Goal: Transaction & Acquisition: Purchase product/service

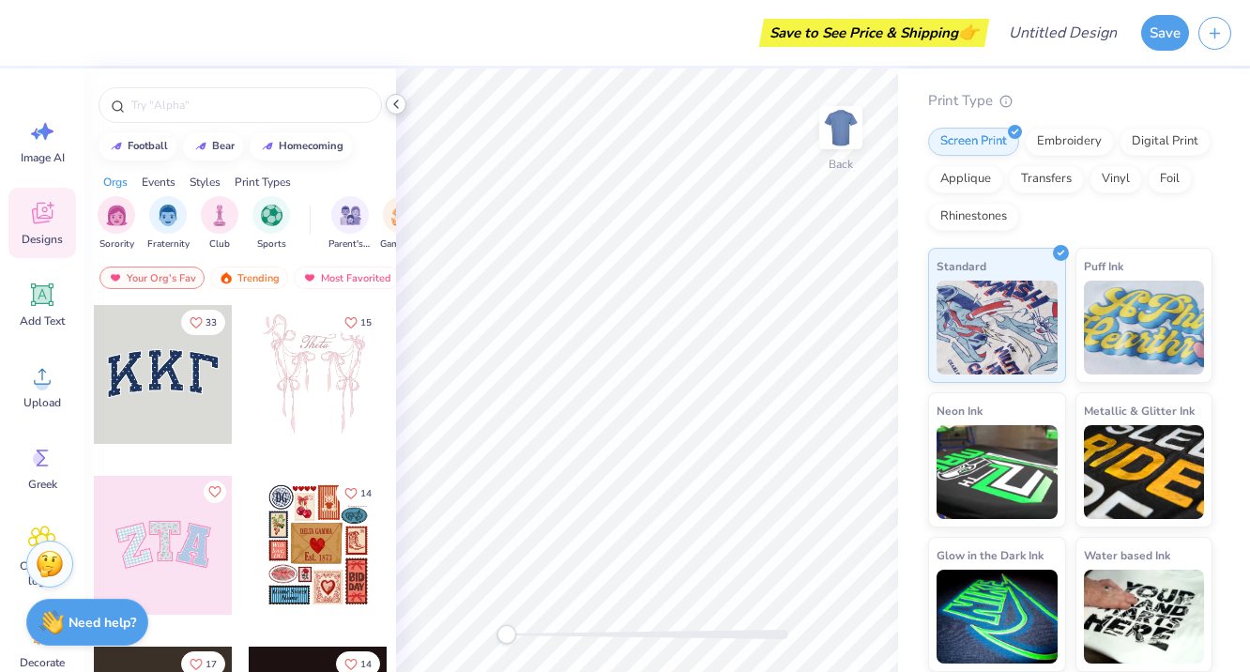
click at [406, 104] on div at bounding box center [396, 104] width 21 height 21
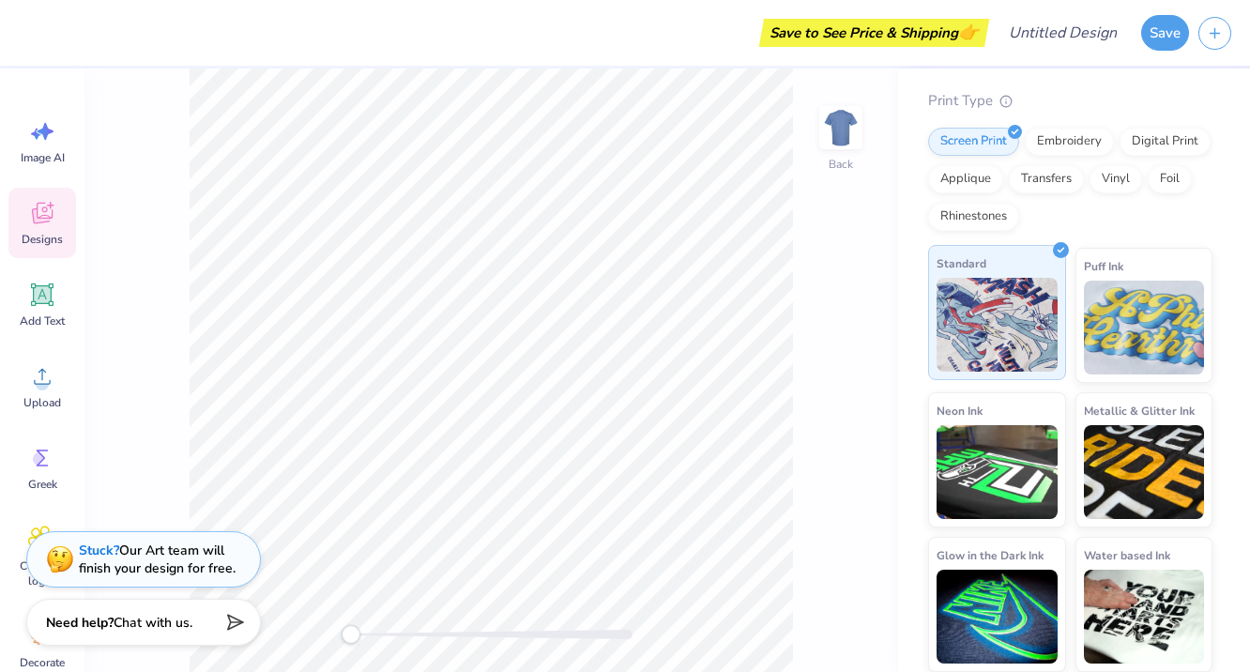
click at [1059, 285] on div "Standard" at bounding box center [997, 312] width 138 height 135
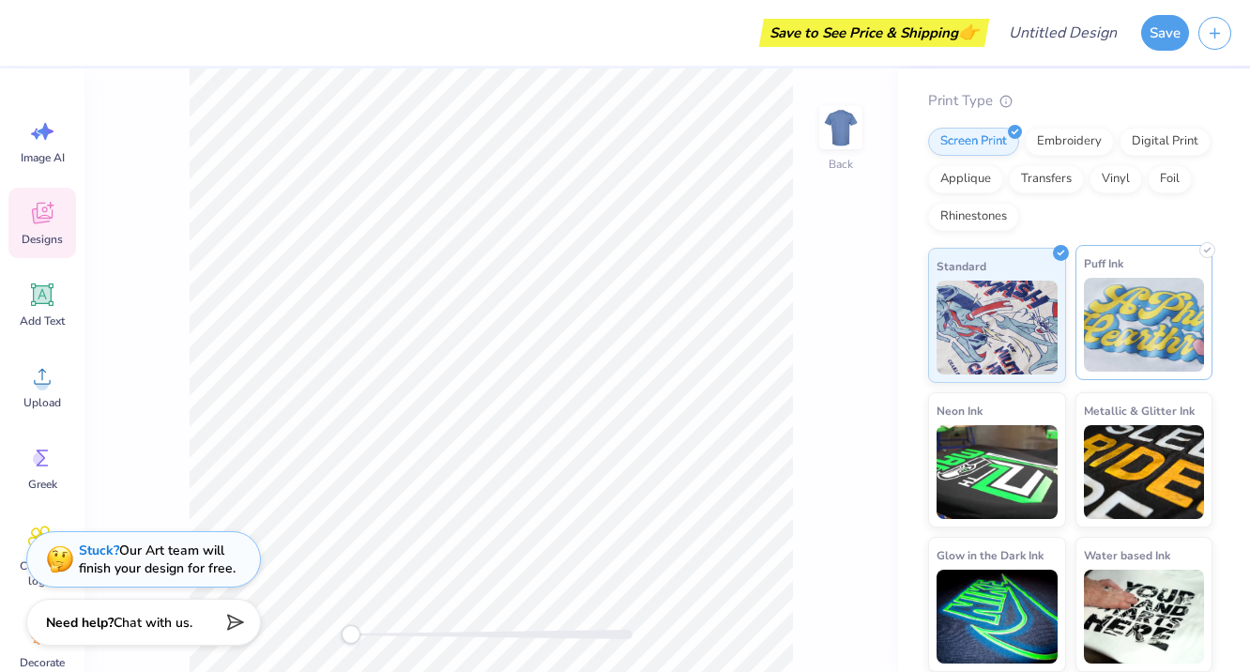
click at [1136, 304] on img at bounding box center [1144, 325] width 121 height 94
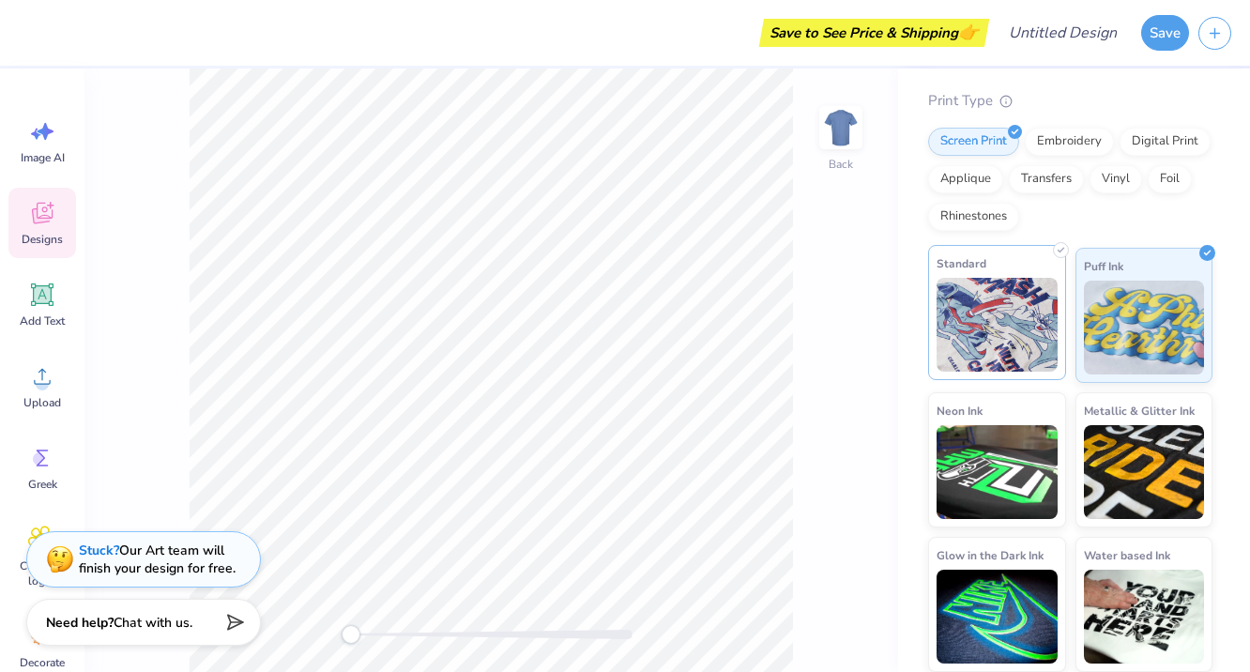
click at [1063, 317] on div "Standard" at bounding box center [997, 312] width 138 height 135
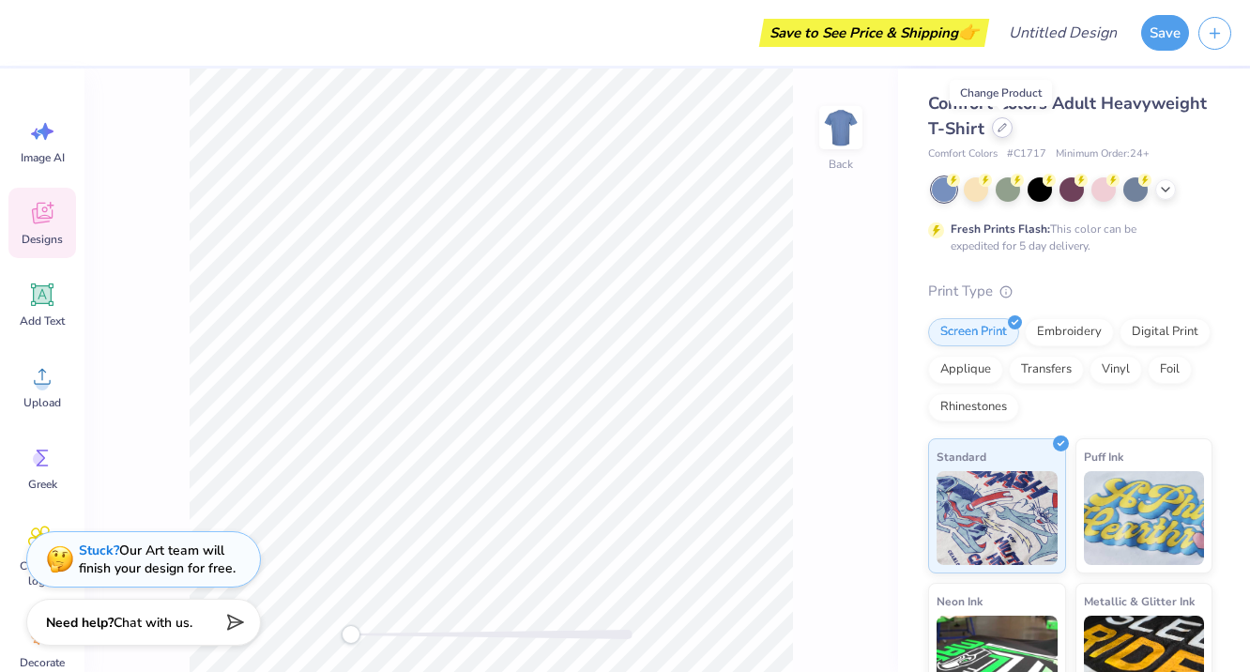
click at [1002, 126] on icon at bounding box center [1002, 127] width 9 height 9
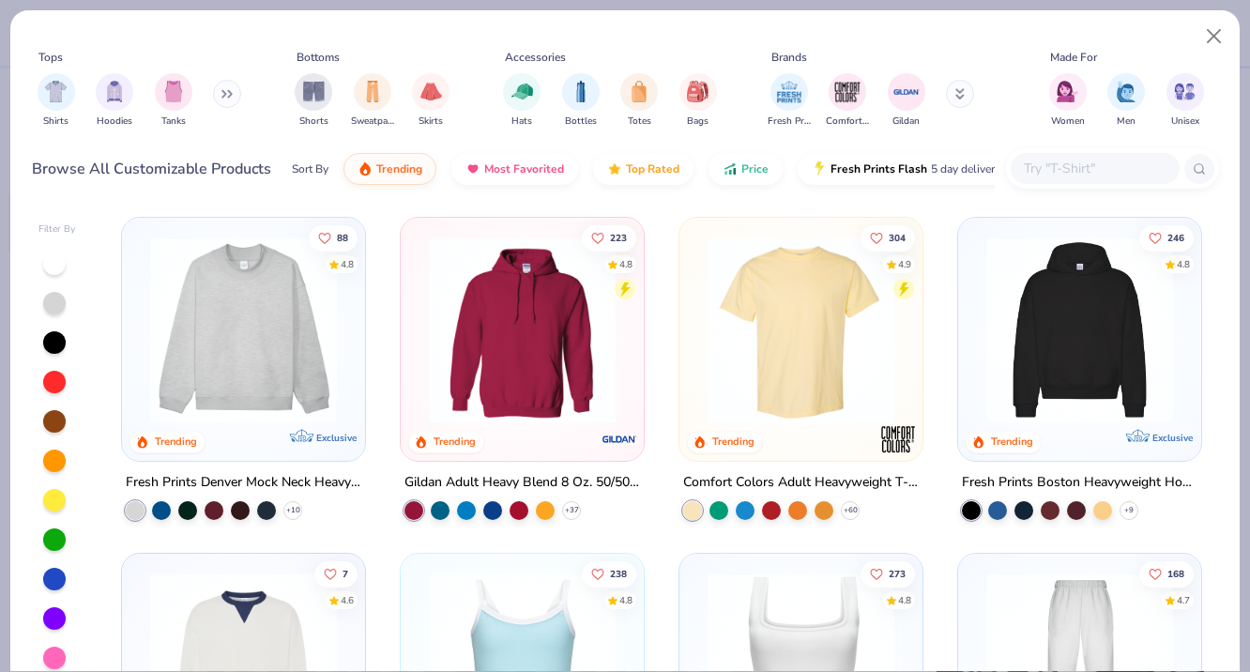
click at [273, 357] on img at bounding box center [244, 330] width 206 height 187
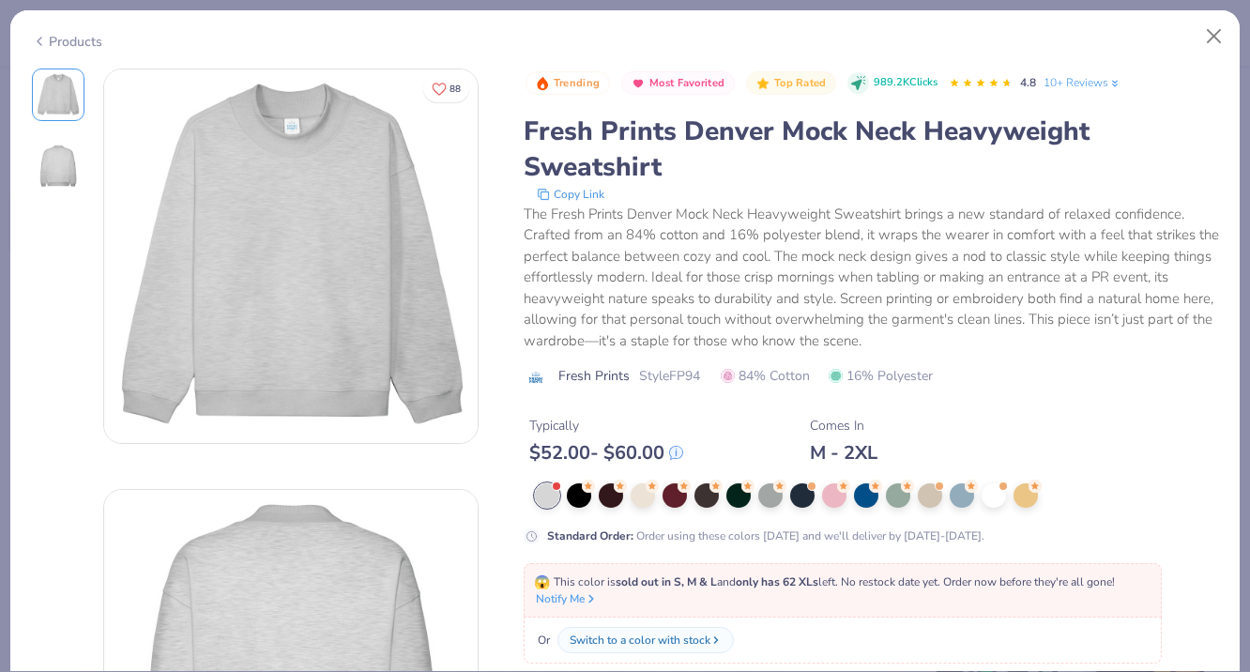
click at [836, 512] on div "Standard Order : Order using these colors [DATE] and we'll deliver by [DATE]-[D…" at bounding box center [872, 513] width 696 height 61
click at [838, 493] on div at bounding box center [834, 494] width 24 height 24
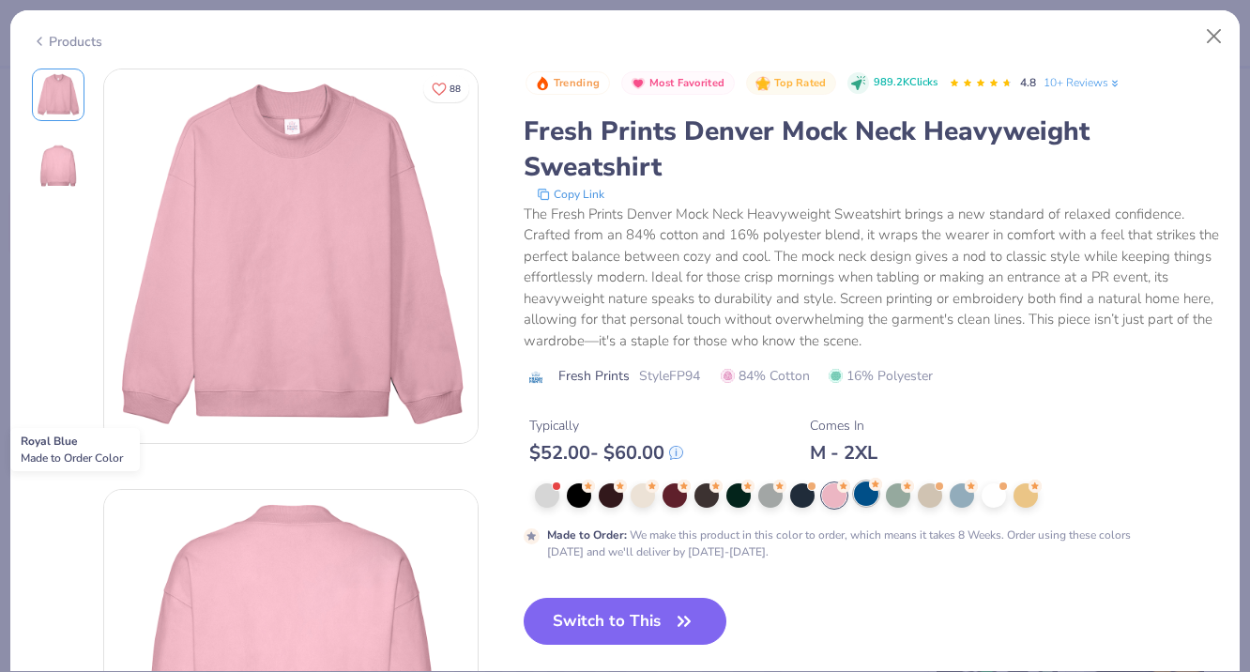
click at [872, 496] on div at bounding box center [866, 494] width 24 height 24
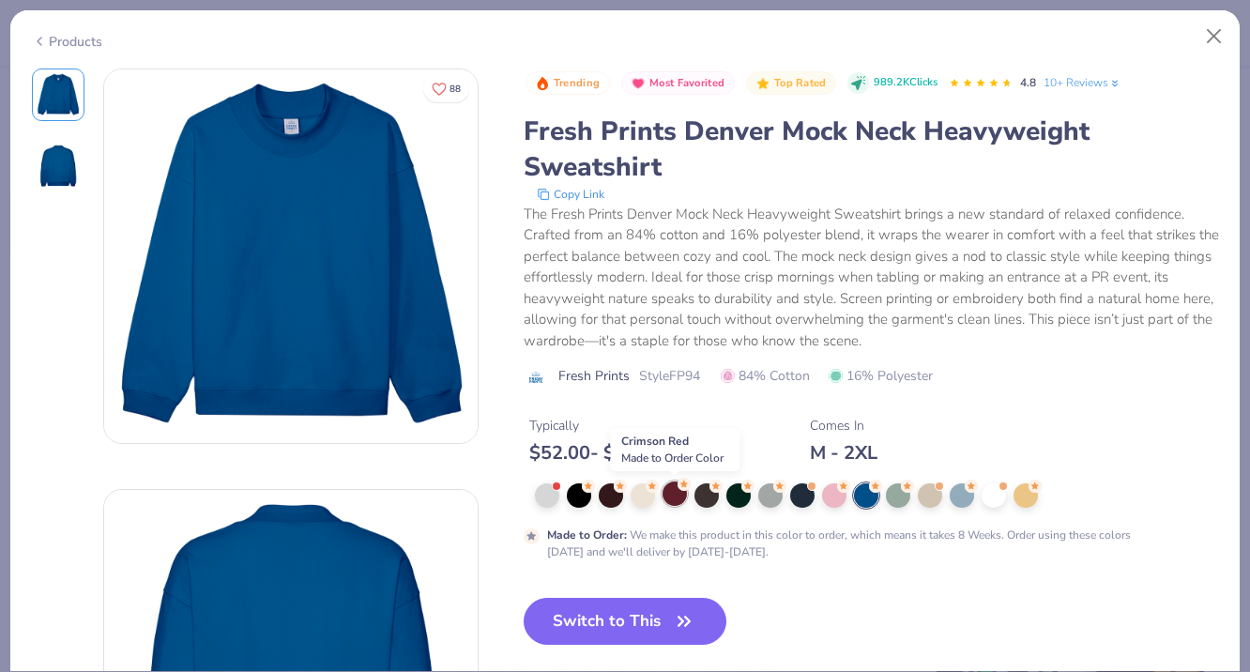
click at [679, 504] on div at bounding box center [675, 494] width 24 height 24
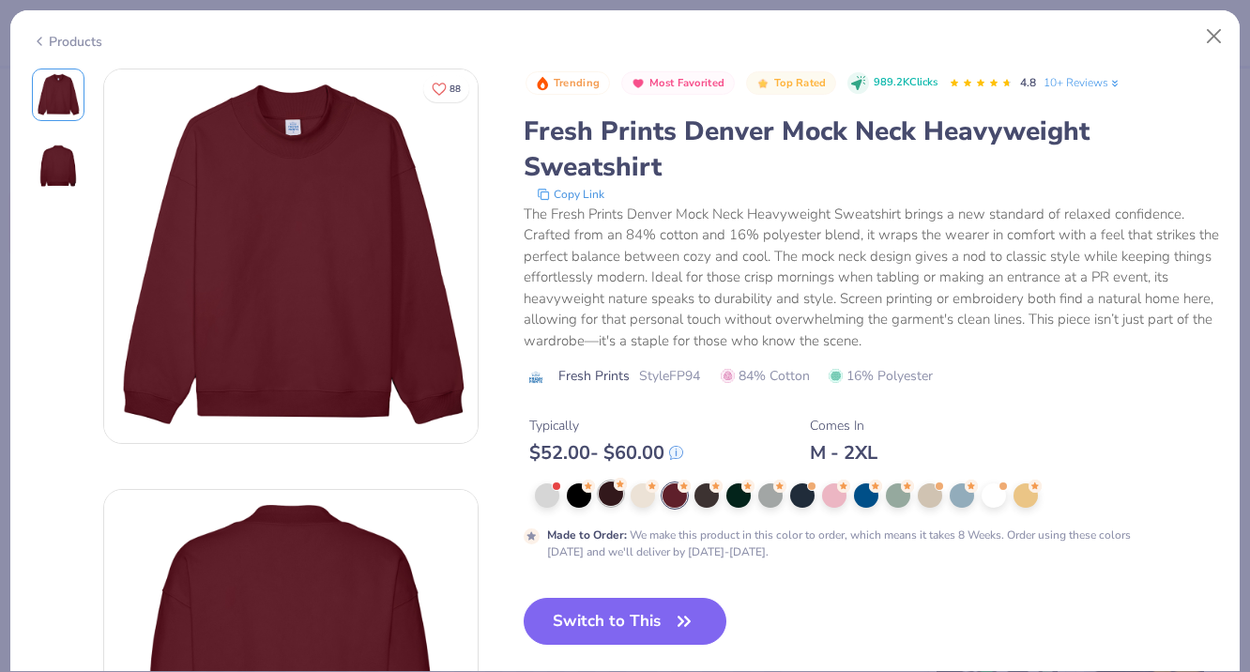
click at [608, 495] on div at bounding box center [611, 494] width 24 height 24
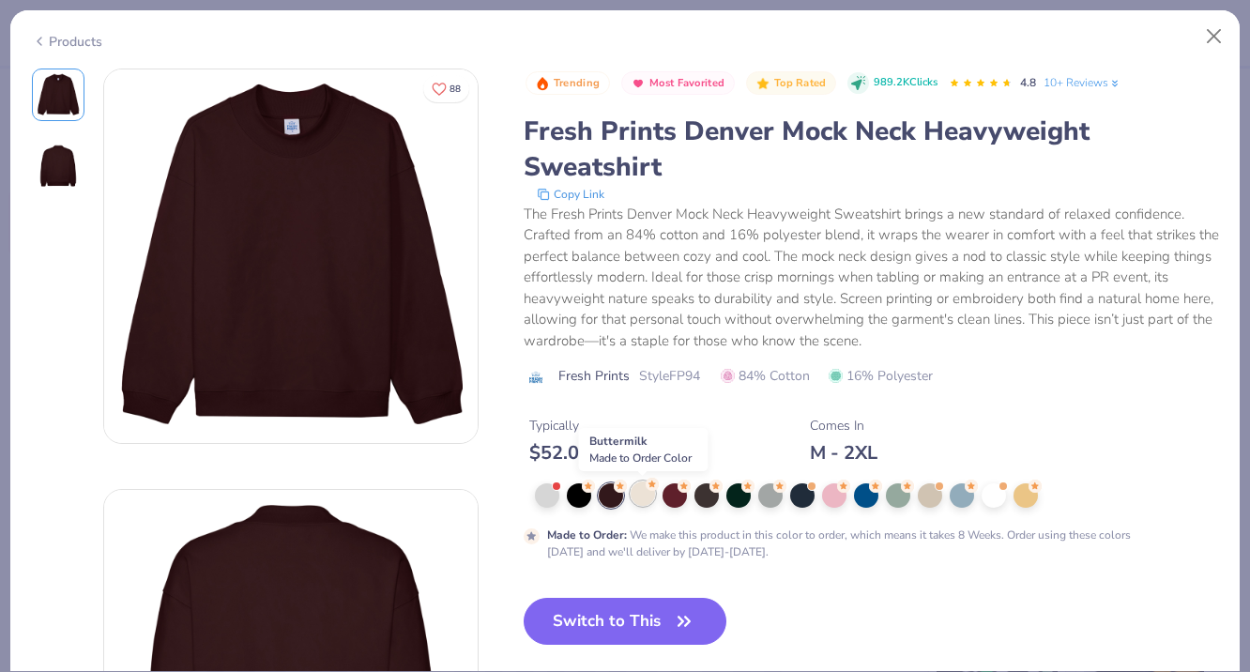
click at [643, 505] on div at bounding box center [643, 494] width 24 height 24
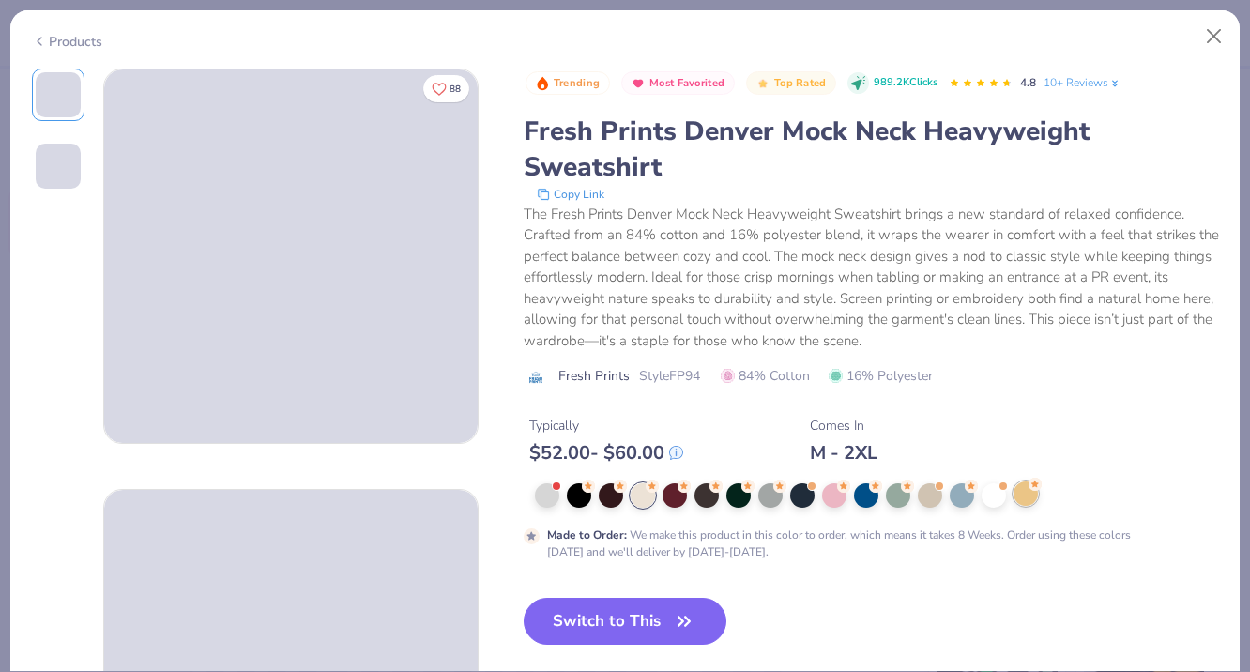
click at [1028, 501] on div at bounding box center [1026, 494] width 24 height 24
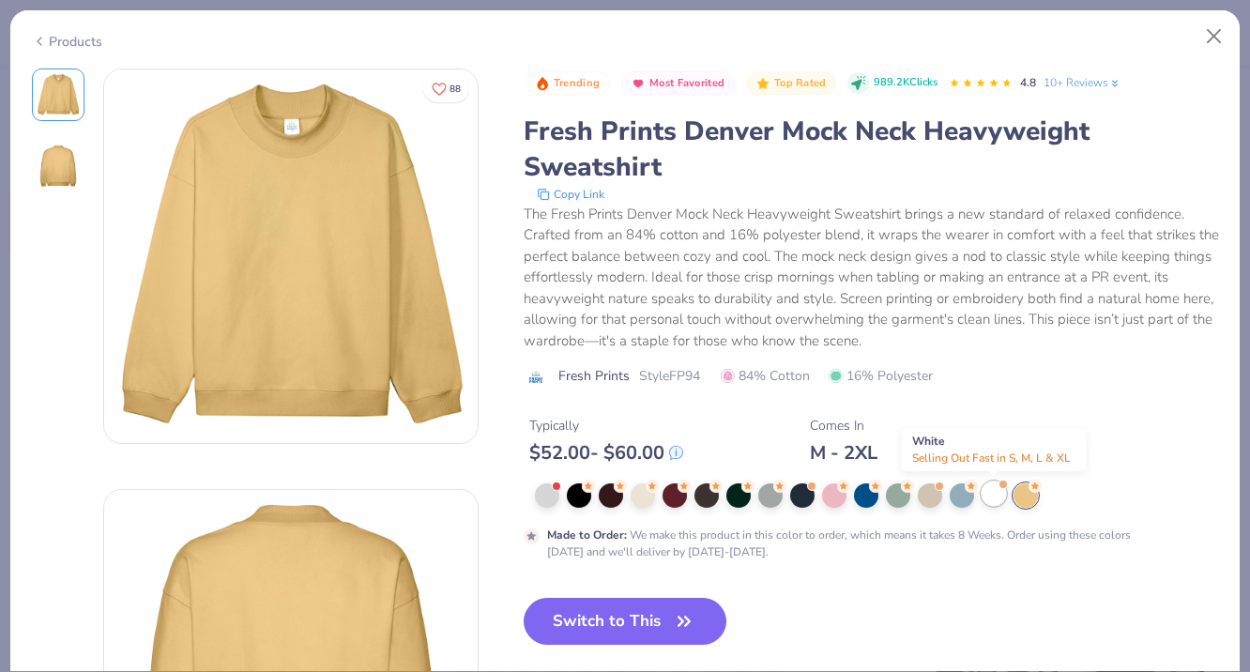
click at [992, 496] on div at bounding box center [994, 494] width 24 height 24
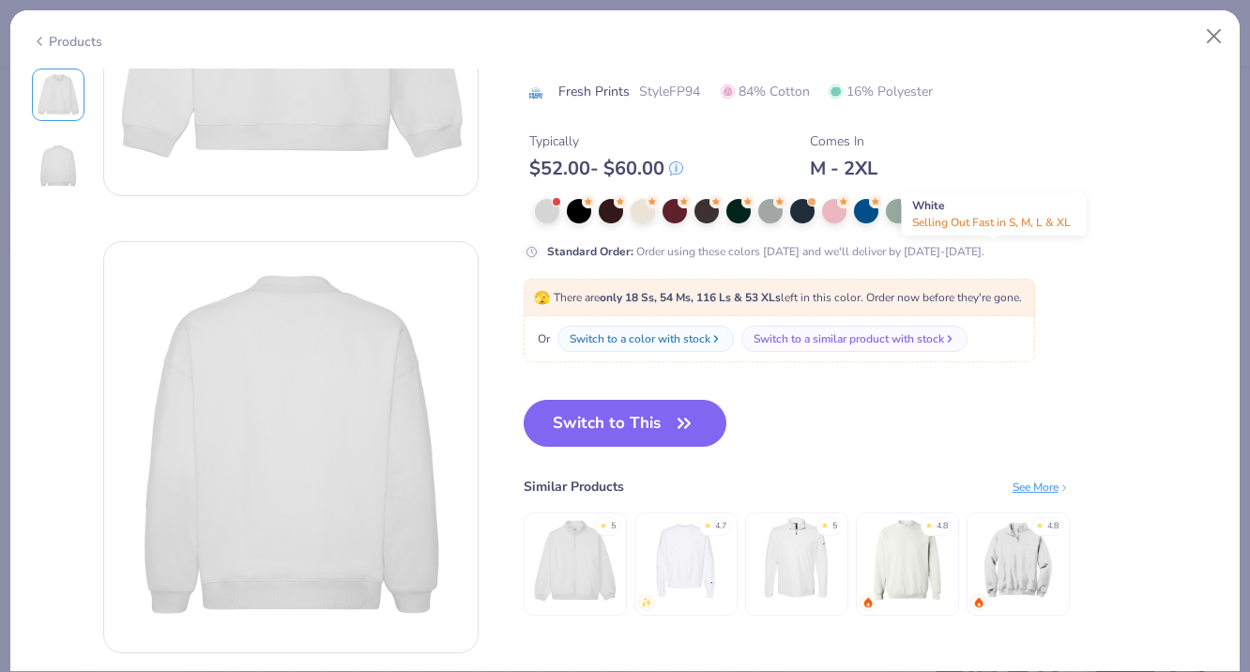
scroll to position [303, 0]
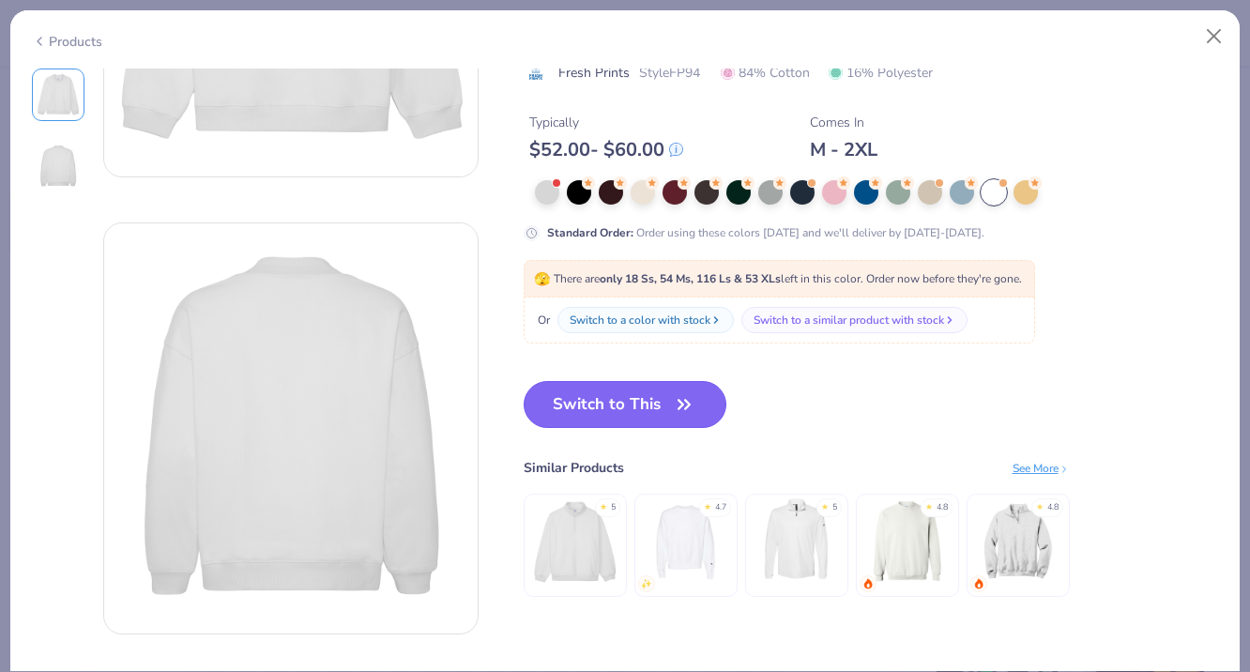
click at [687, 408] on icon "button" at bounding box center [684, 404] width 26 height 26
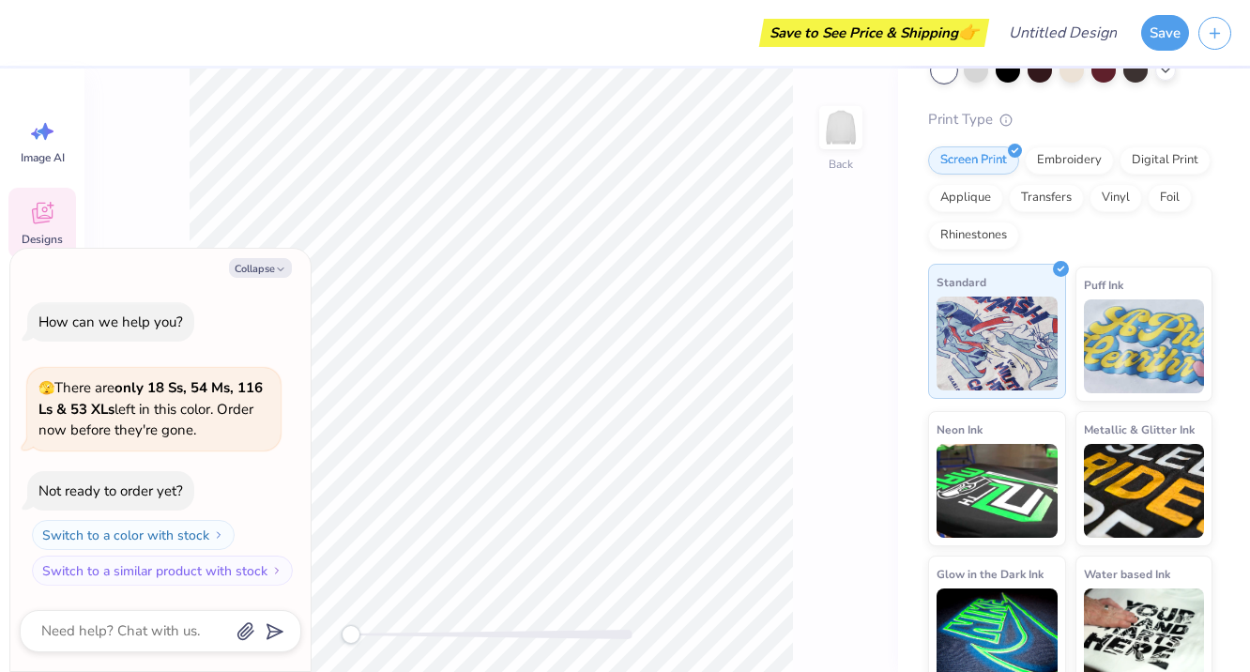
scroll to position [138, 0]
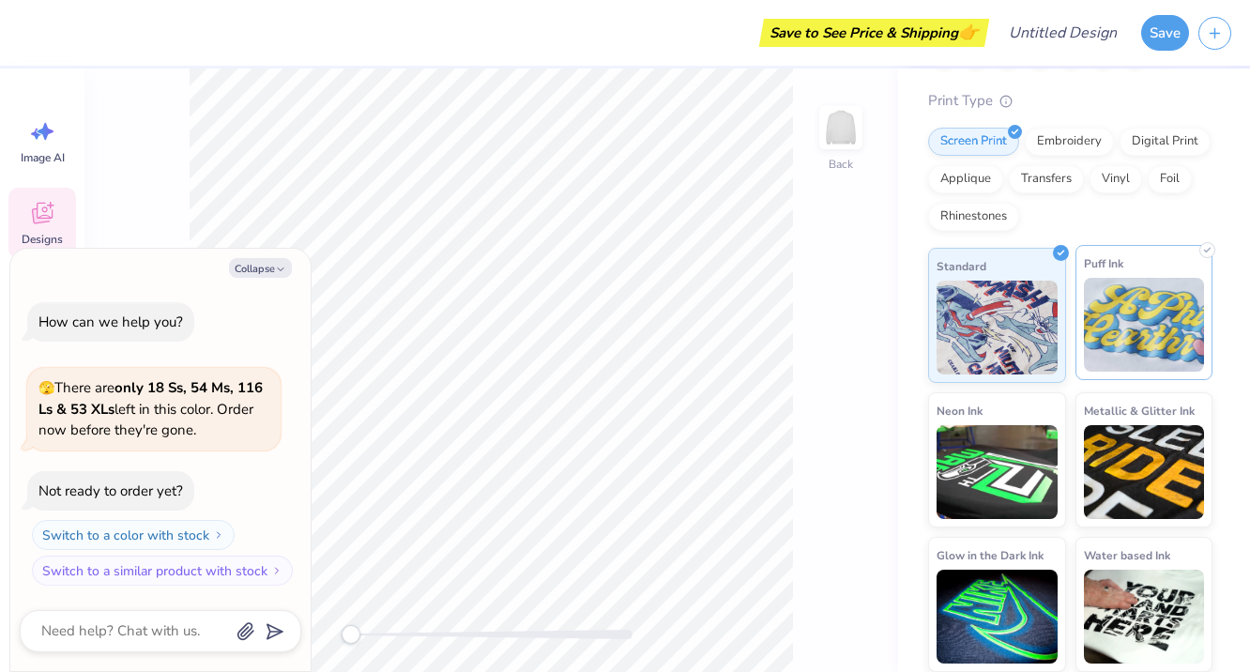
click at [1147, 322] on img at bounding box center [1144, 325] width 121 height 94
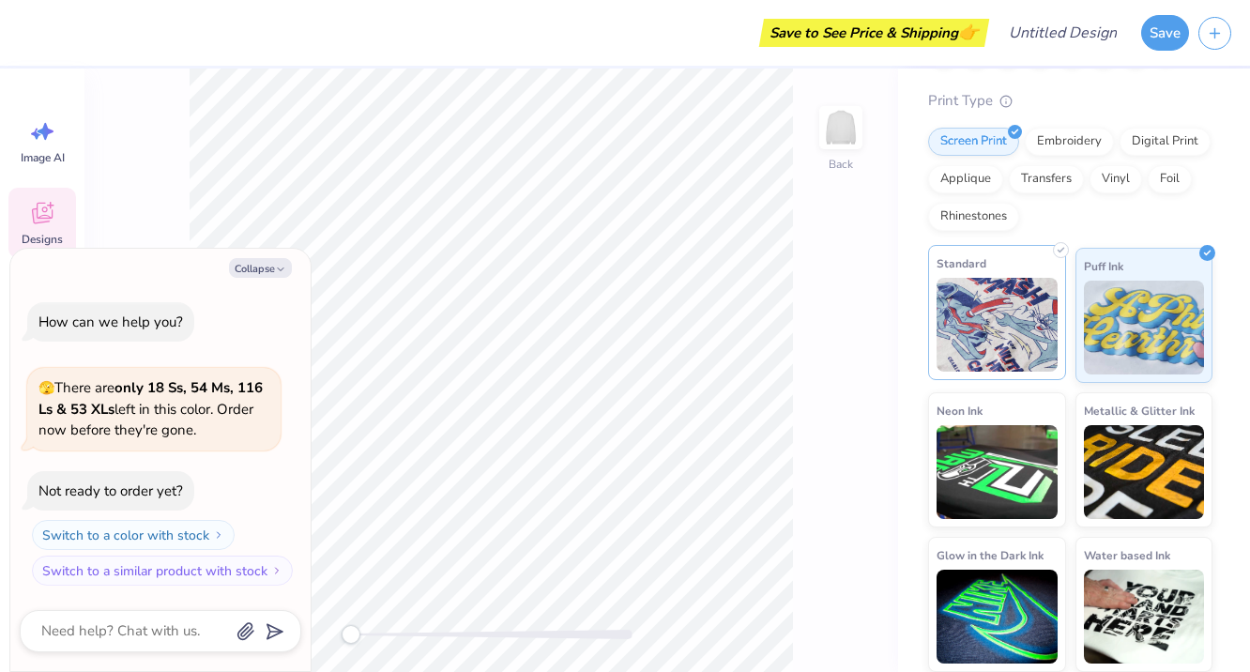
click at [1025, 356] on img at bounding box center [997, 325] width 121 height 94
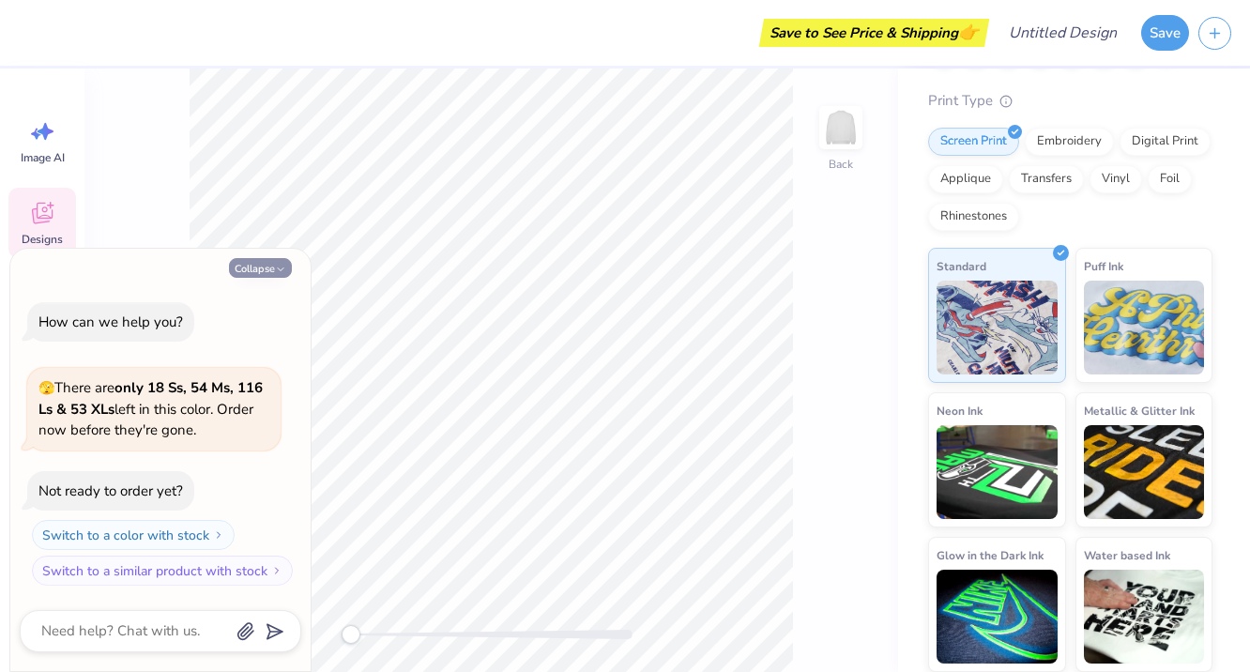
click at [276, 272] on icon "button" at bounding box center [280, 269] width 11 height 11
type textarea "x"
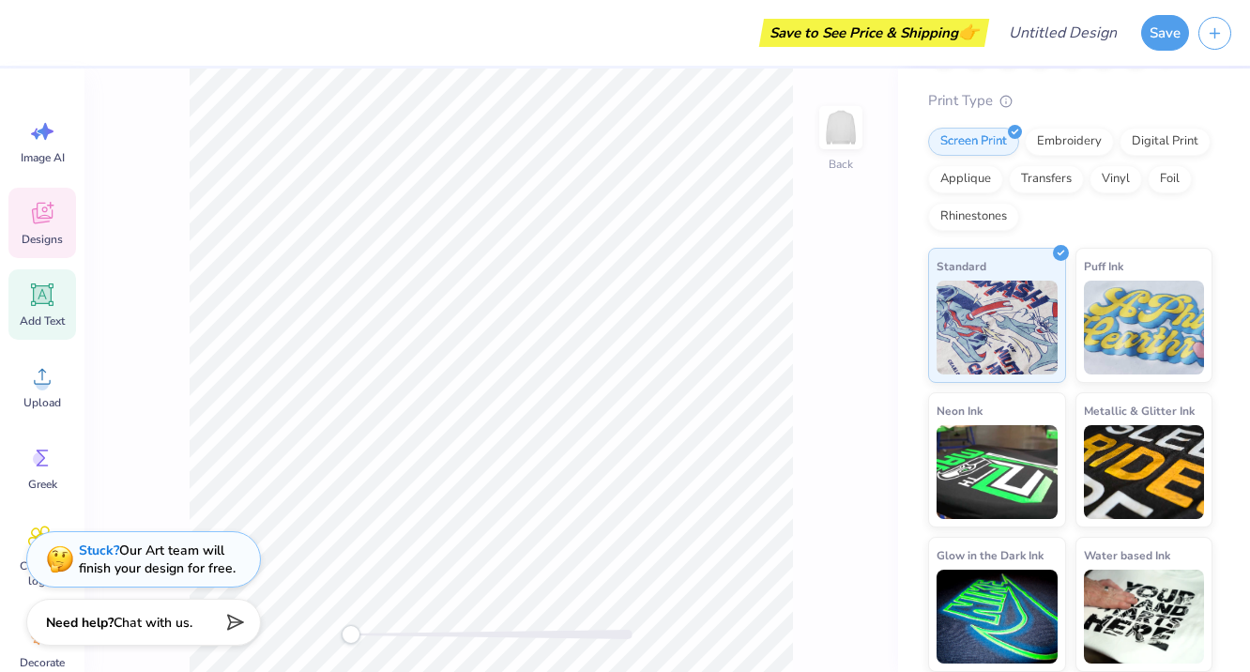
click at [54, 301] on icon at bounding box center [42, 295] width 28 height 28
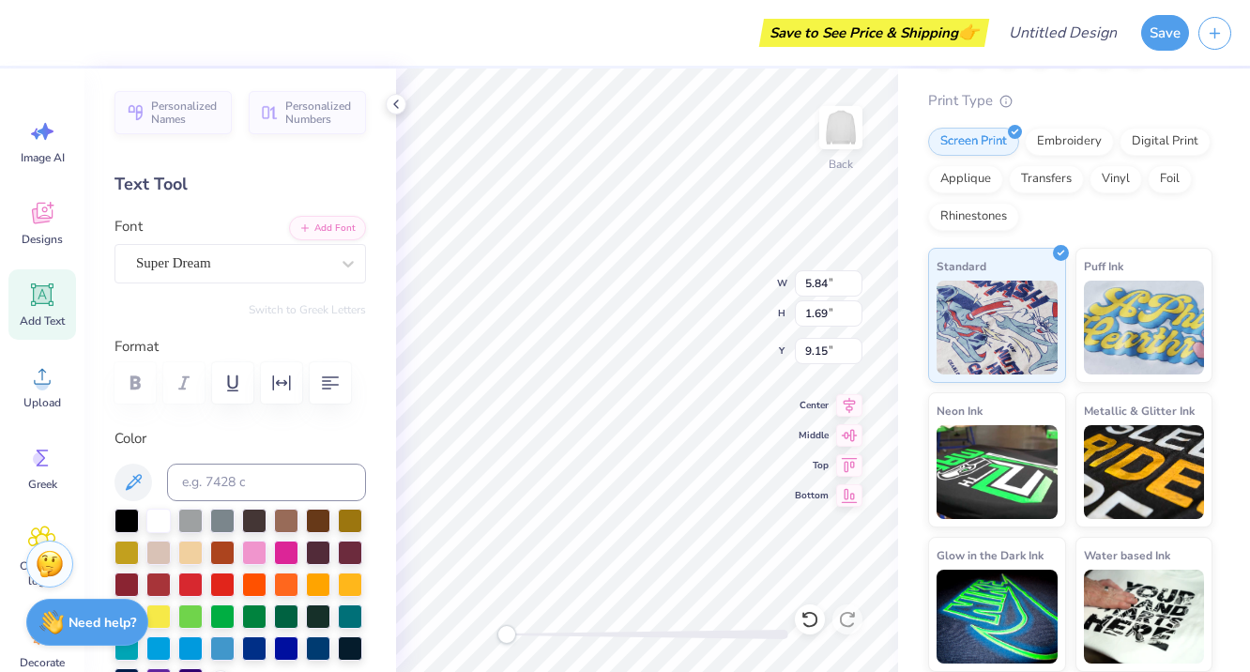
scroll to position [0, 0]
type textarea "X"
type textarea "A"
type textarea "ALPHA PHI"
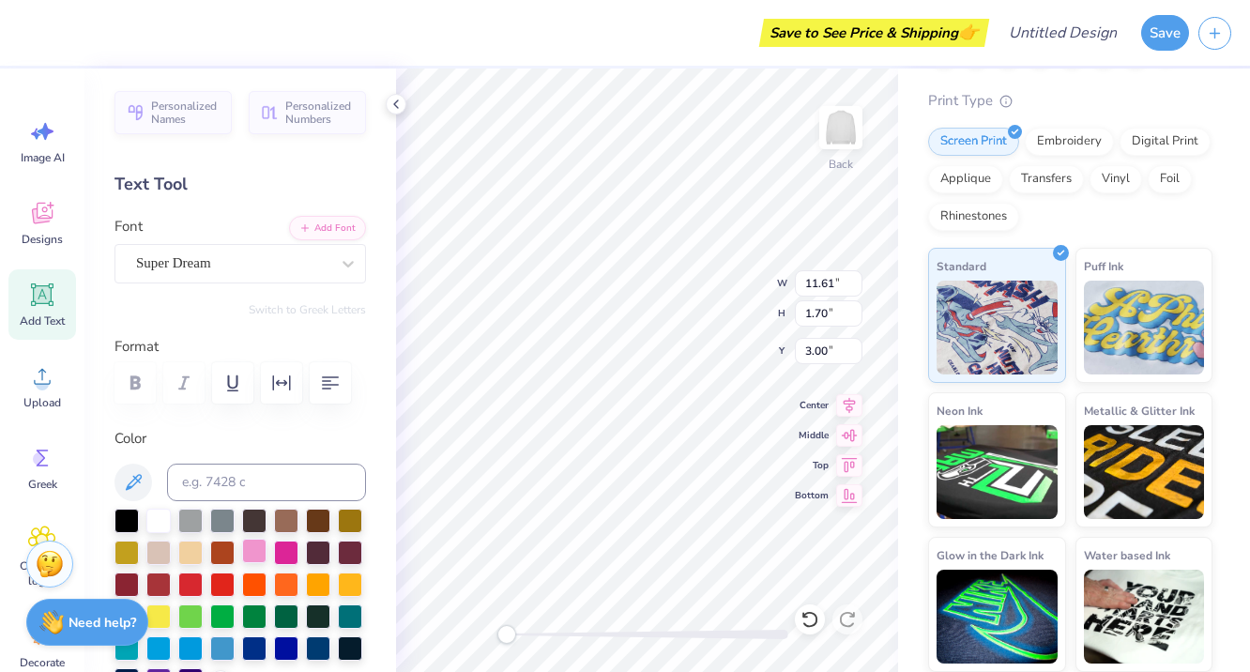
click at [259, 544] on div at bounding box center [254, 551] width 24 height 24
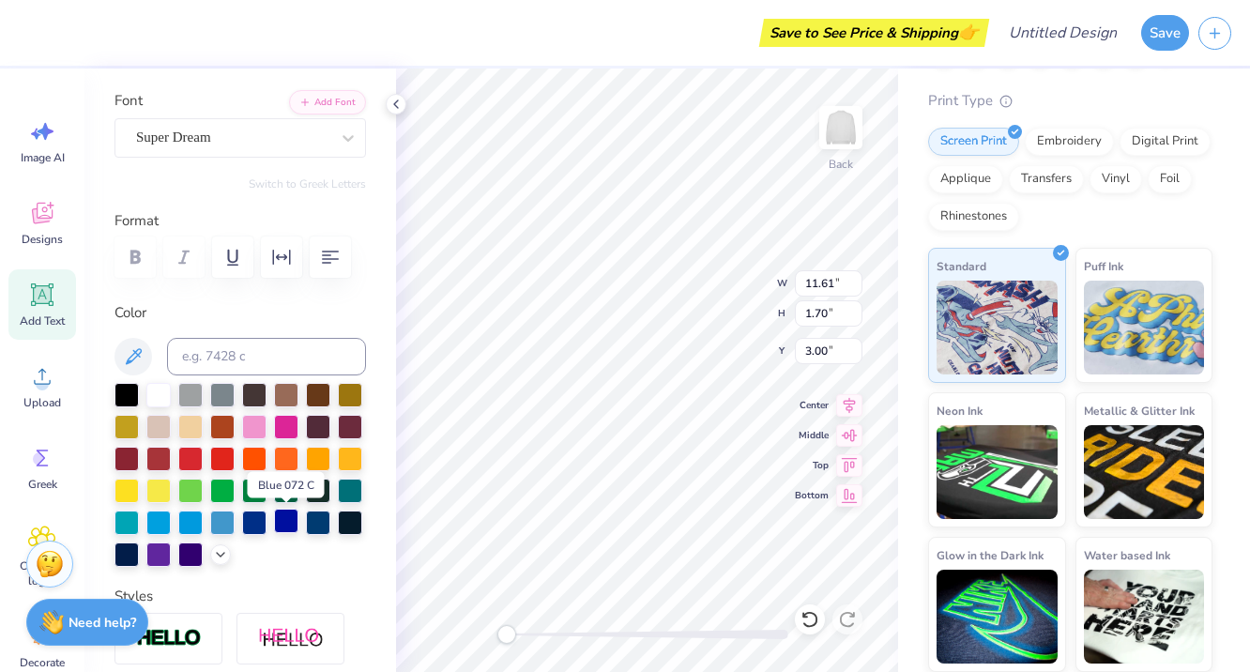
scroll to position [125, 0]
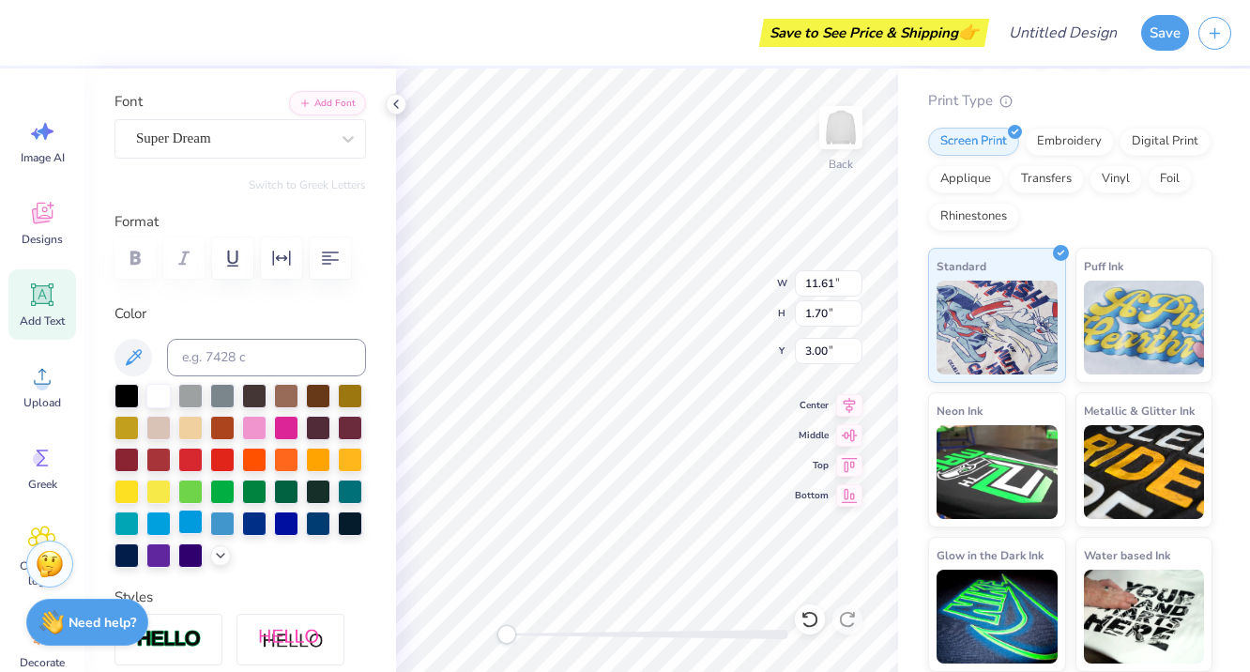
click at [191, 533] on div at bounding box center [190, 522] width 24 height 24
click at [161, 525] on div at bounding box center [158, 522] width 24 height 24
click at [163, 519] on div at bounding box center [158, 522] width 24 height 24
click at [124, 517] on div at bounding box center [127, 522] width 24 height 24
click at [250, 423] on div at bounding box center [254, 426] width 24 height 24
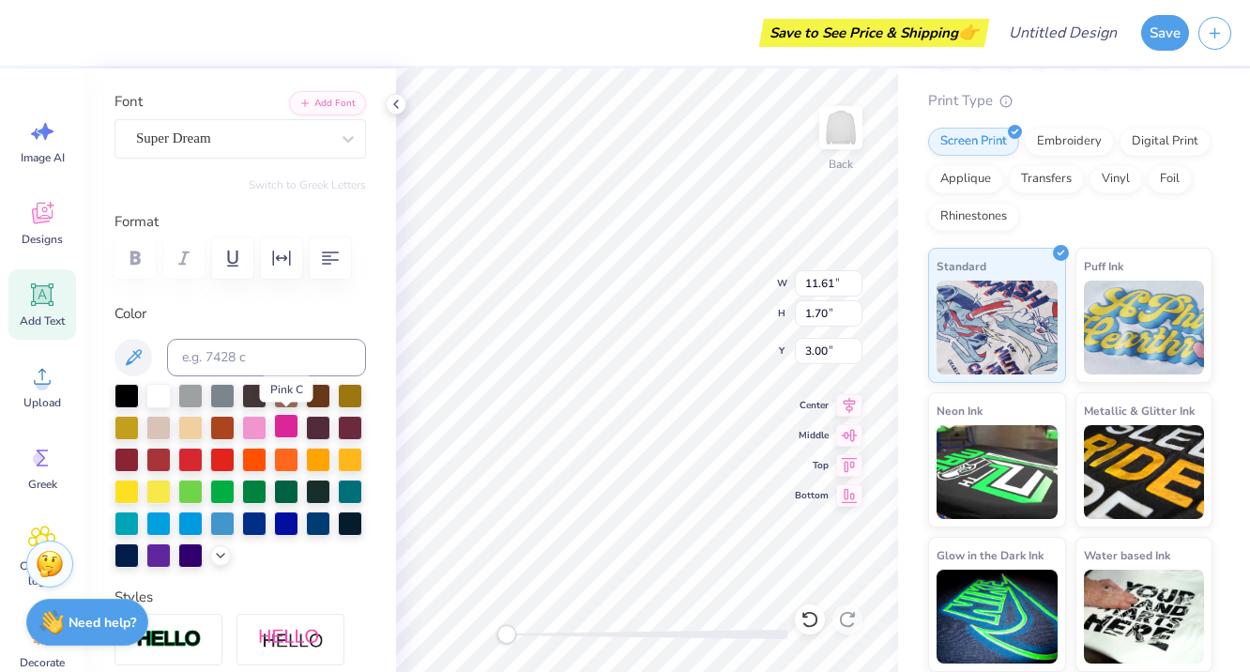
click at [281, 431] on div at bounding box center [286, 426] width 24 height 24
click at [192, 395] on div at bounding box center [190, 394] width 24 height 24
click at [221, 392] on div at bounding box center [222, 394] width 24 height 24
click at [255, 391] on div at bounding box center [254, 394] width 24 height 24
click at [284, 395] on div at bounding box center [286, 394] width 24 height 24
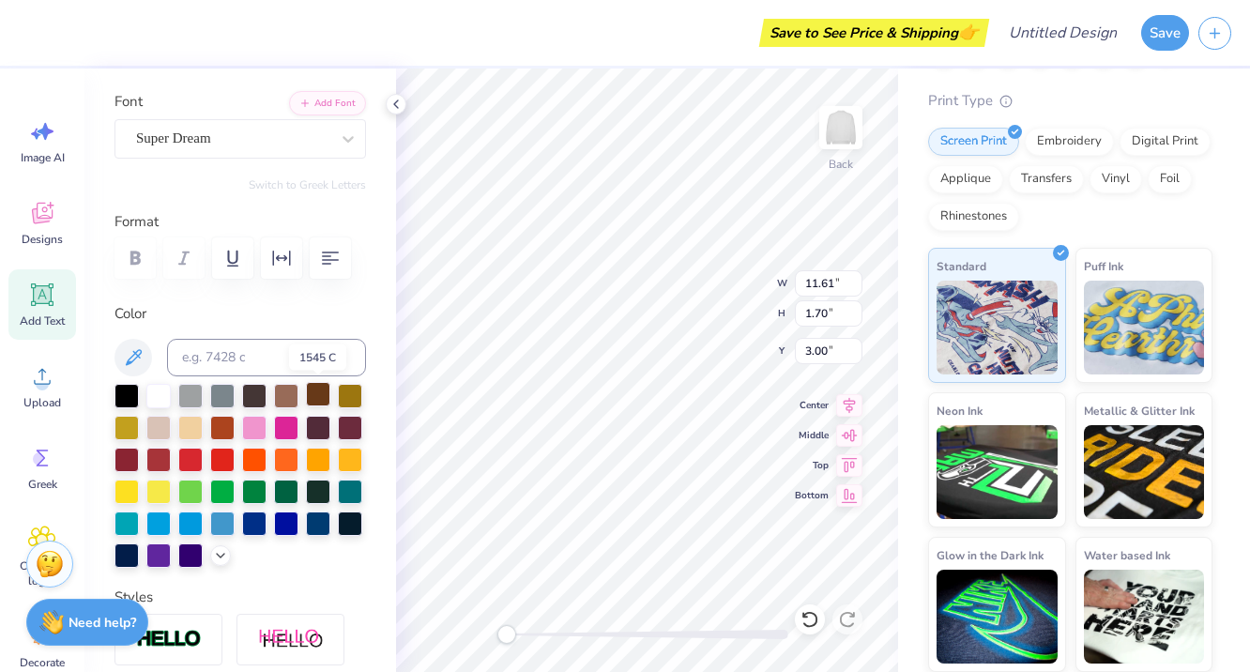
click at [315, 393] on div at bounding box center [318, 394] width 24 height 24
click at [375, 393] on div "Personalized Names Personalized Numbers Text Tool Add Font Font Super Dream Swi…" at bounding box center [240, 371] width 312 height 604
click at [351, 391] on div at bounding box center [350, 394] width 24 height 24
click at [356, 423] on div at bounding box center [350, 426] width 24 height 24
click at [354, 486] on div at bounding box center [350, 490] width 24 height 24
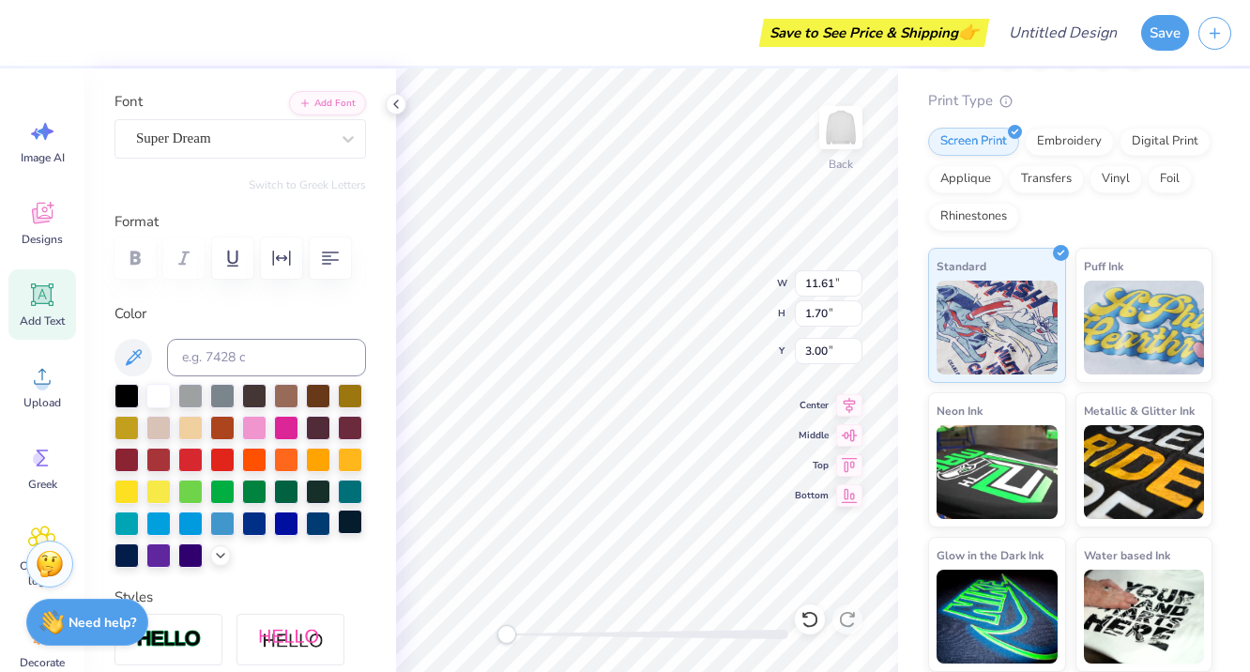
click at [346, 519] on div at bounding box center [350, 522] width 24 height 24
click at [194, 530] on div at bounding box center [190, 522] width 24 height 24
